Goal: Information Seeking & Learning: Find contact information

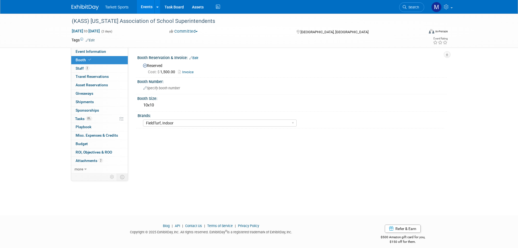
select select "FieldTurf, Indoor"
click at [112, 53] on link "Event Information" at bounding box center [99, 52] width 57 height 8
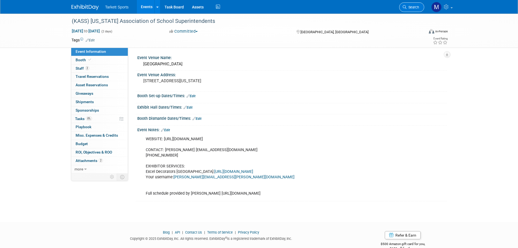
click at [417, 5] on span "Search" at bounding box center [413, 7] width 13 height 4
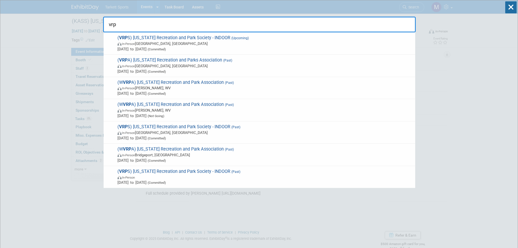
type input "vrps"
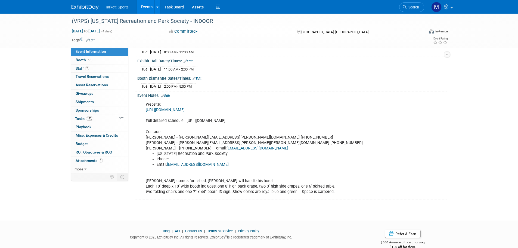
scroll to position [54, 0]
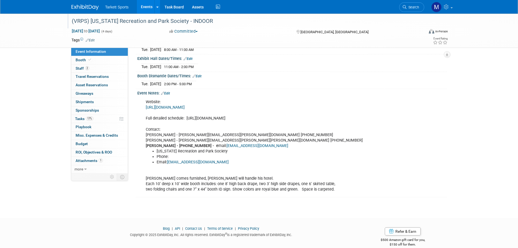
click at [135, 16] on div "(VRPS) Virginia Recreation and Park Society - INDOOR" at bounding box center [243, 21] width 353 height 15
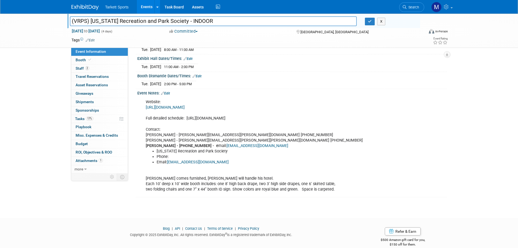
drag, startPoint x: 174, startPoint y: 21, endPoint x: -42, endPoint y: 28, distance: 215.6
click at [0, 28] on html "Tarkett Sports Events Add Event Bulk Upload Events Shareable Event Boards Recen…" at bounding box center [259, 70] width 518 height 248
click at [97, 119] on link "17% Tasks 17%" at bounding box center [99, 119] width 57 height 8
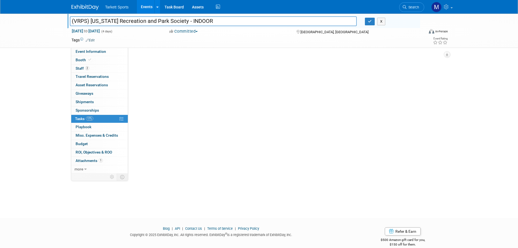
scroll to position [0, 0]
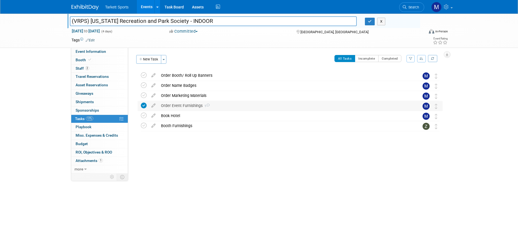
click at [170, 101] on div "Order Event Furnishings 1" at bounding box center [285, 105] width 254 height 9
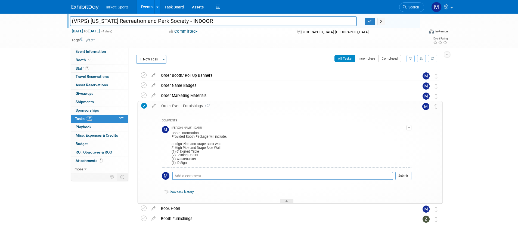
click at [175, 105] on div "Order Event Furnishings 1" at bounding box center [285, 105] width 253 height 9
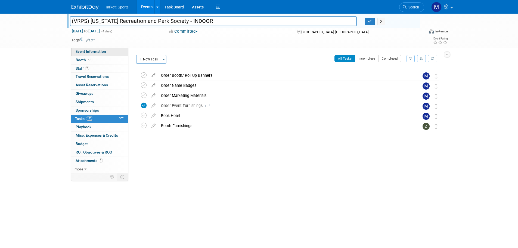
click at [97, 53] on span "Event Information" at bounding box center [91, 51] width 30 height 4
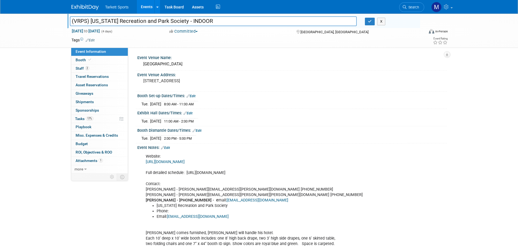
click at [207, 190] on div "Website: https://vrps.memberclicks.net/assets/Conference/2023VRPSExhibitorsTemp…" at bounding box center [264, 200] width 245 height 98
drag, startPoint x: 238, startPoint y: 189, endPoint x: 172, endPoint y: 189, distance: 65.6
click at [172, 189] on div "Website: https://vrps.memberclicks.net/assets/Conference/2023VRPSExhibitorsTemp…" at bounding box center [264, 200] width 245 height 98
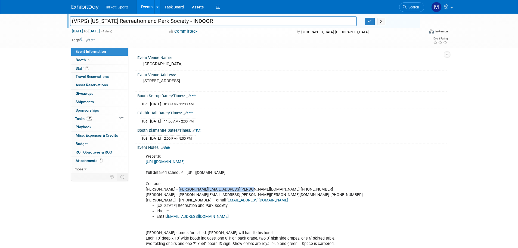
click at [199, 216] on link "spruillm@colonialheightsva.gov" at bounding box center [198, 216] width 62 height 5
click at [406, 5] on link "Search" at bounding box center [411, 7] width 25 height 10
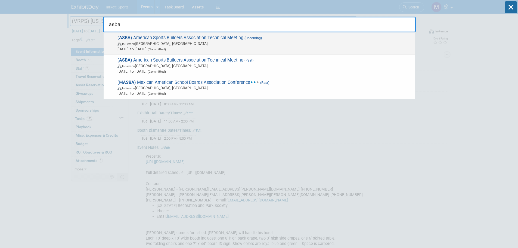
type input "asba"
click at [233, 50] on span "Dec 2, 2025 to Dec 5, 2025 (Committed)" at bounding box center [265, 48] width 295 height 5
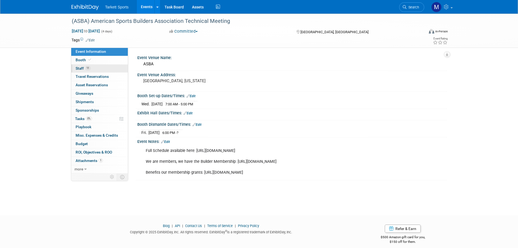
click at [112, 70] on link "11 Staff 11" at bounding box center [99, 68] width 57 height 8
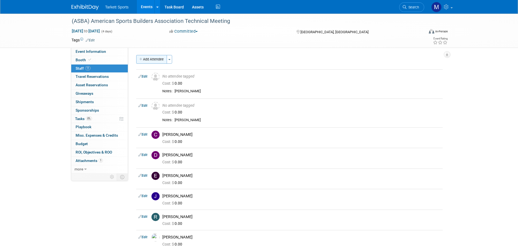
click at [152, 55] on button "Add Attendee" at bounding box center [151, 59] width 31 height 9
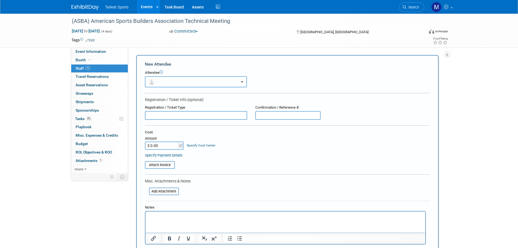
click at [172, 82] on button "button" at bounding box center [196, 81] width 102 height 11
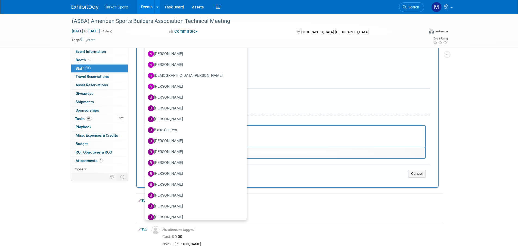
scroll to position [163, 0]
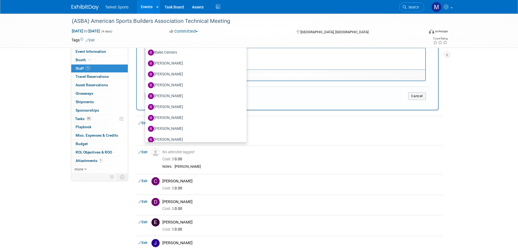
click at [427, 99] on td "Cancel" at bounding box center [335, 96] width 190 height 8
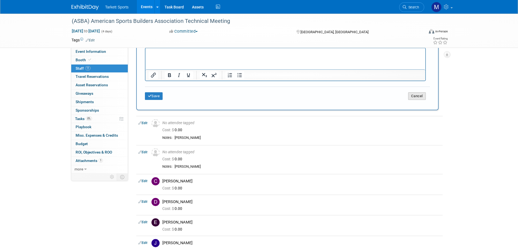
click at [422, 98] on button "Cancel" at bounding box center [417, 96] width 18 height 8
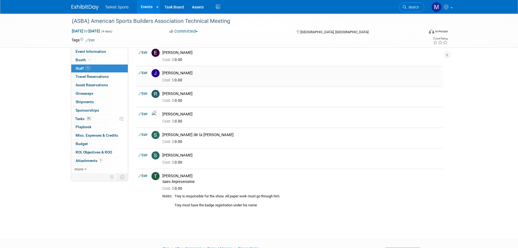
scroll to position [97, 0]
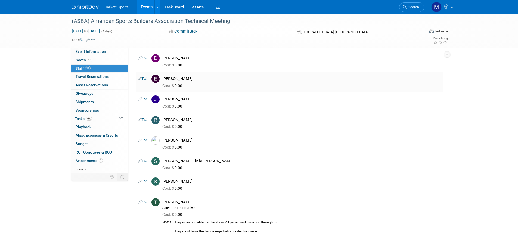
click at [146, 78] on link "Edit" at bounding box center [142, 79] width 9 height 4
select select "505f497c-1228-4b6c-b770-80b22fa82dfc"
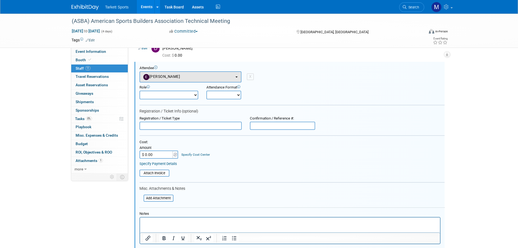
scroll to position [0, 0]
click at [178, 78] on button "[PERSON_NAME]" at bounding box center [191, 76] width 102 height 11
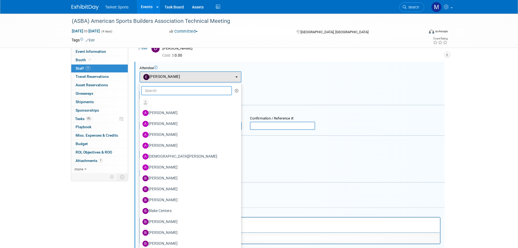
click at [179, 89] on input "text" at bounding box center [186, 90] width 91 height 9
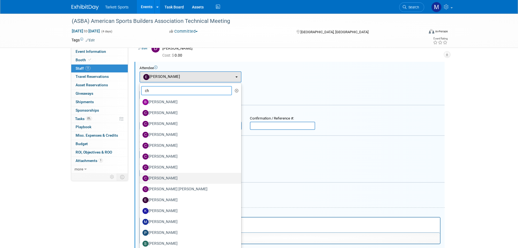
type input "ch"
click at [168, 178] on label "[PERSON_NAME]" at bounding box center [189, 178] width 93 height 9
click at [141, 178] on input "[PERSON_NAME]" at bounding box center [139, 178] width 4 height 4
select select "da8a9d0f-1e2d-44bd-a3a6-4a03ef0882ae"
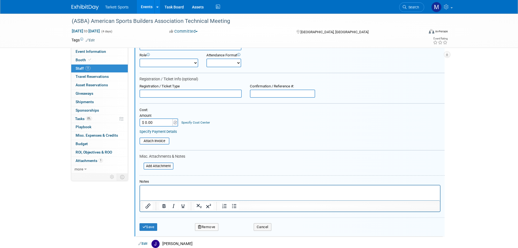
scroll to position [188, 0]
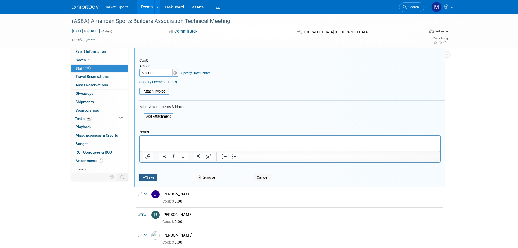
click at [146, 177] on icon "submit" at bounding box center [145, 177] width 4 height 4
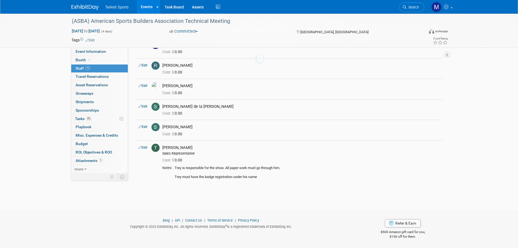
scroll to position [151, 0]
click at [405, 5] on link "Search" at bounding box center [411, 7] width 25 height 10
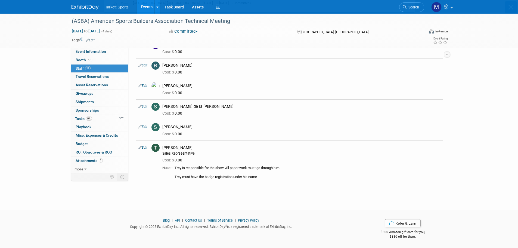
scroll to position [0, 0]
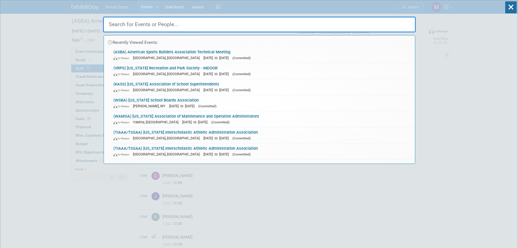
type input "s"
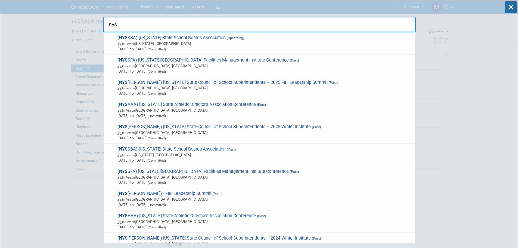
type input "nyss"
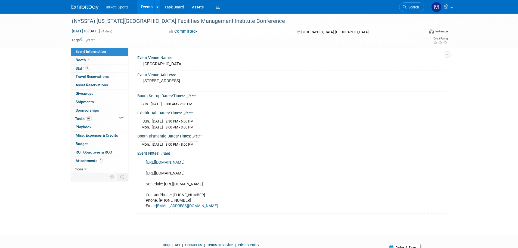
click at [174, 204] on link "sfmi@nyssfa.com" at bounding box center [187, 205] width 62 height 5
click at [243, 21] on div "(NYSSFA) New York State School Facilities Management Institute Conference" at bounding box center [243, 21] width 346 height 10
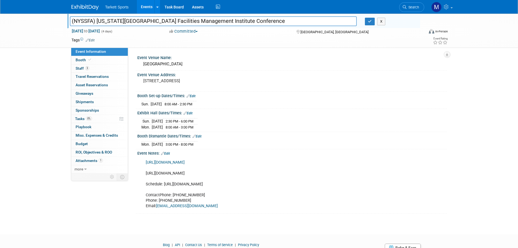
drag, startPoint x: 265, startPoint y: 22, endPoint x: 15, endPoint y: -10, distance: 252.1
click at [15, 0] on html "Tarkett Sports Events Add Event Bulk Upload Events Shareable Event Boards Recen…" at bounding box center [259, 124] width 518 height 248
click at [413, 7] on span "Search" at bounding box center [413, 7] width 13 height 4
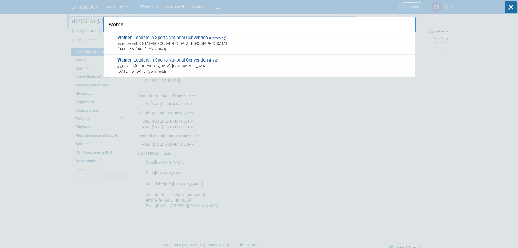
type input "women"
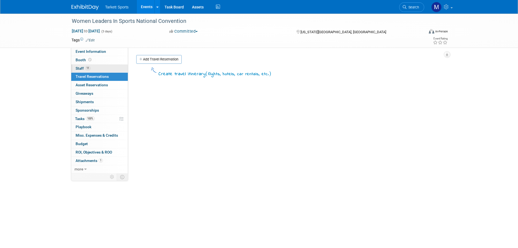
click at [88, 68] on span "11" at bounding box center [87, 68] width 5 height 4
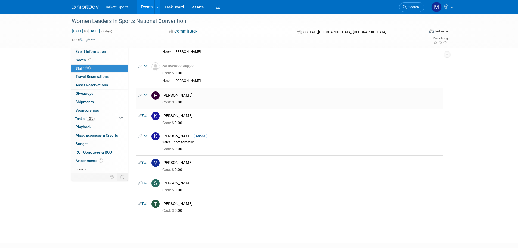
scroll to position [136, 0]
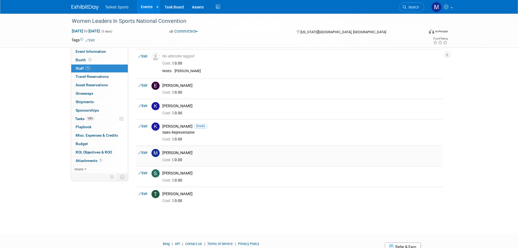
drag, startPoint x: 195, startPoint y: 151, endPoint x: 181, endPoint y: 153, distance: 14.3
click at [181, 153] on div "[PERSON_NAME]" at bounding box center [301, 152] width 278 height 5
drag, startPoint x: 200, startPoint y: 153, endPoint x: 177, endPoint y: 155, distance: 23.7
click at [177, 155] on div "[PERSON_NAME]" at bounding box center [301, 152] width 278 height 5
copy div "[PERSON_NAME]"
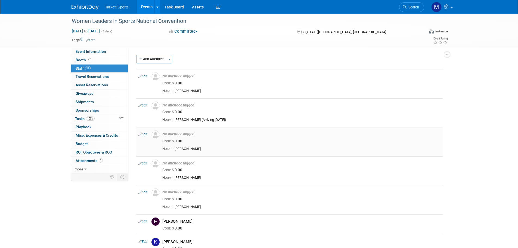
scroll to position [0, 0]
